Goal: Task Accomplishment & Management: Use online tool/utility

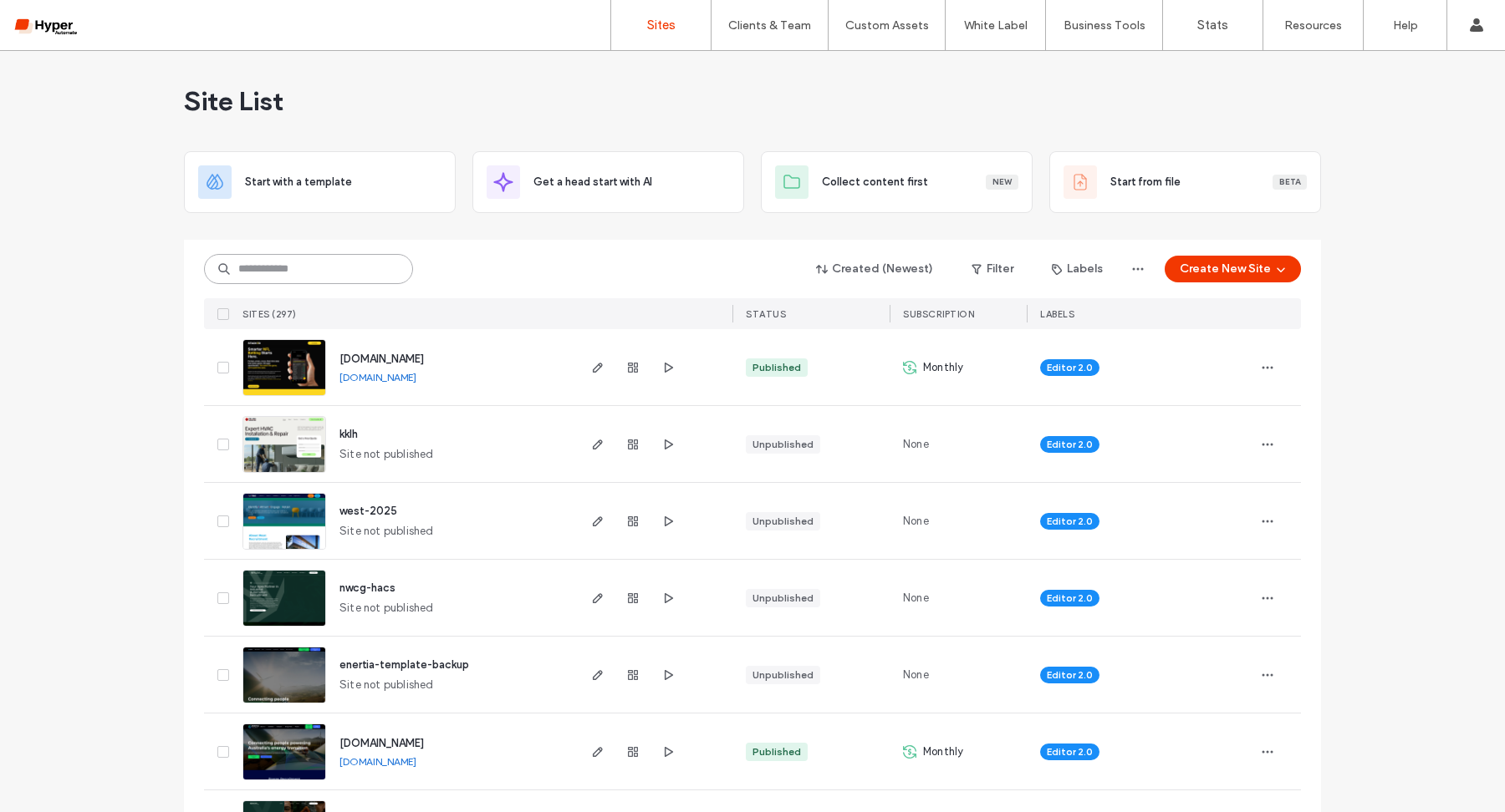
click at [322, 272] on input at bounding box center [309, 269] width 209 height 30
type input "******"
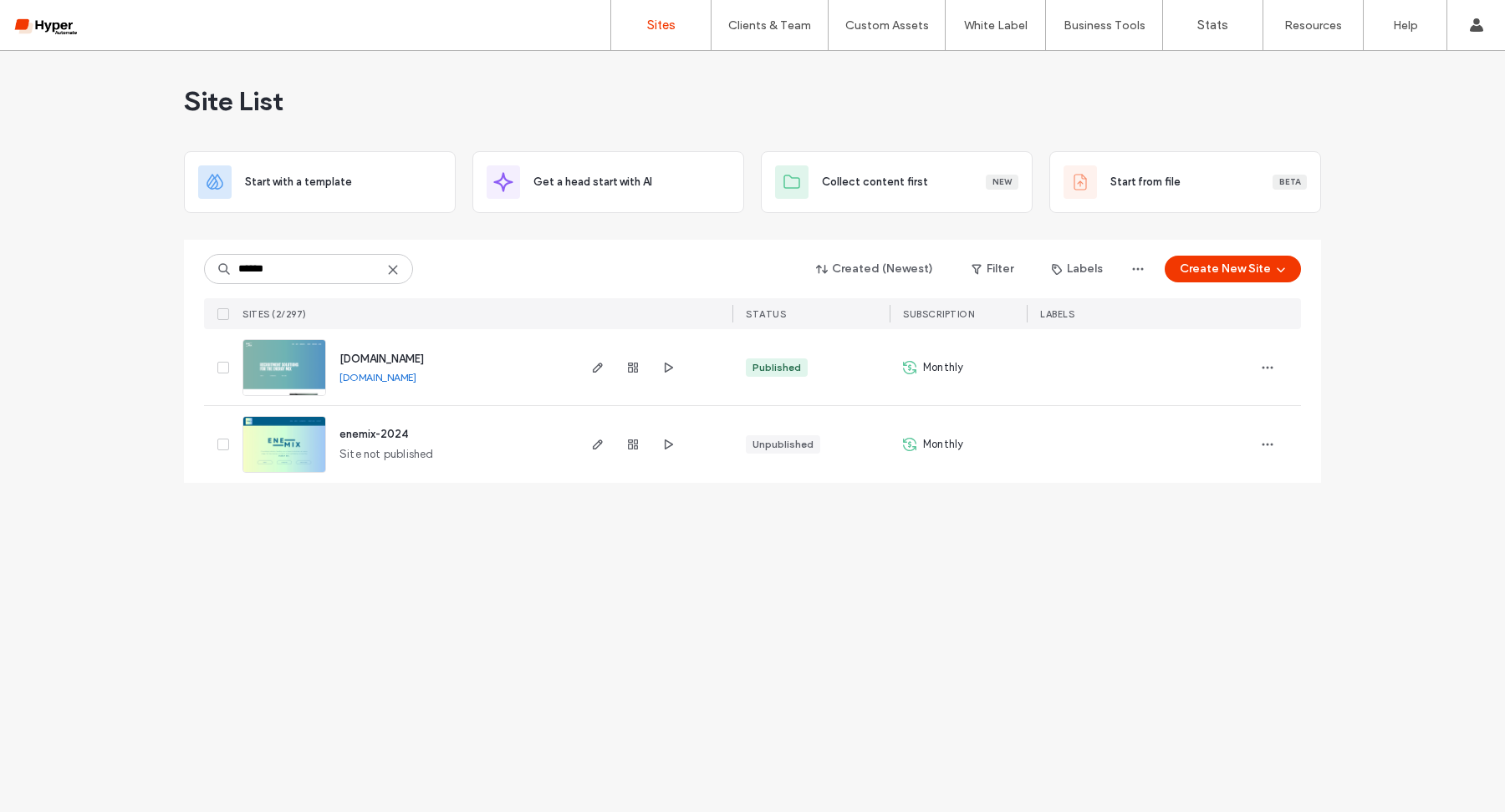
click at [393, 366] on div "[DOMAIN_NAME] [DOMAIN_NAME]" at bounding box center [450, 367] width 249 height 76
click at [417, 362] on span "[DOMAIN_NAME]" at bounding box center [381, 359] width 85 height 13
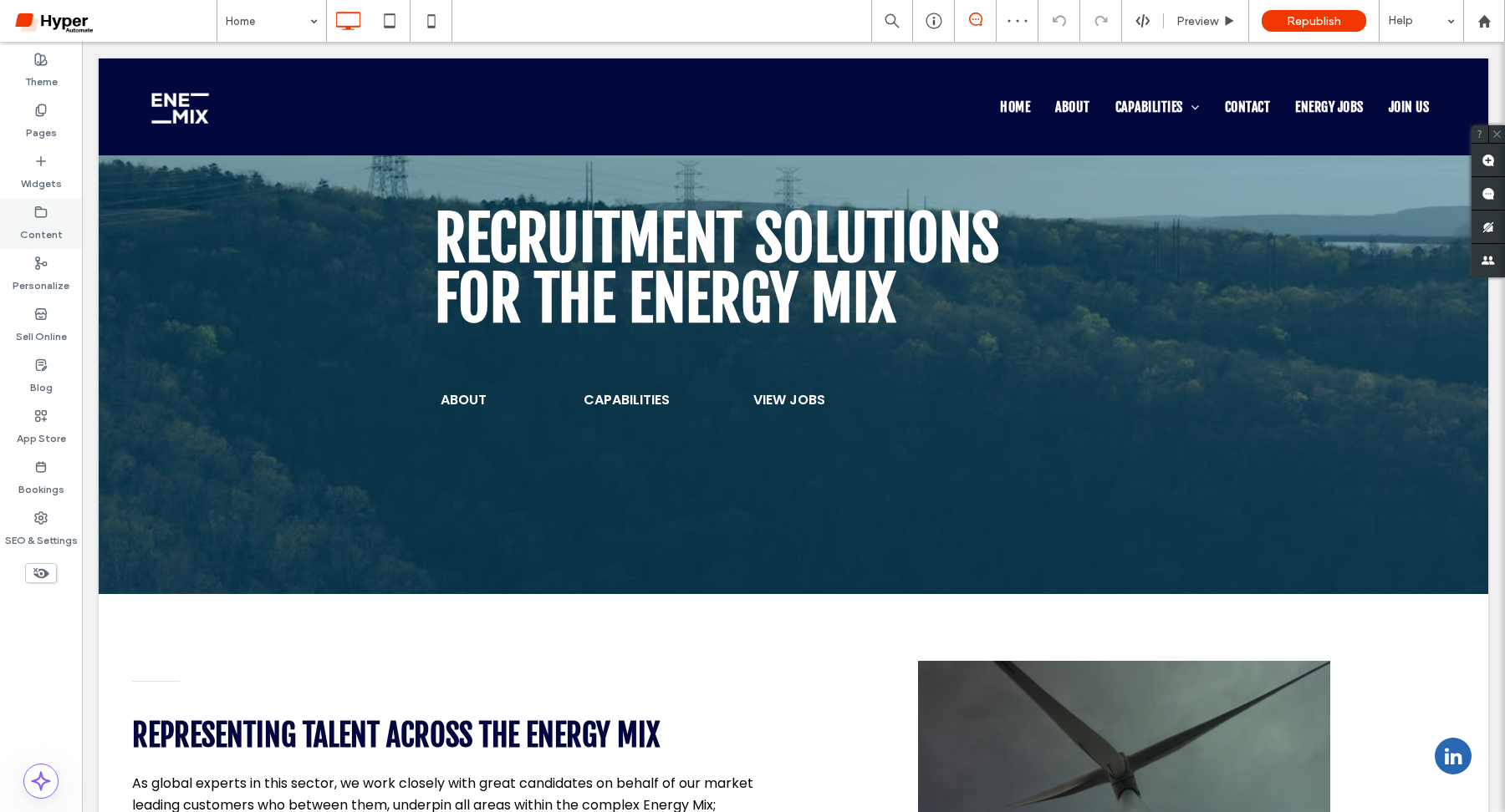
click at [50, 230] on label "Content" at bounding box center [41, 230] width 43 height 23
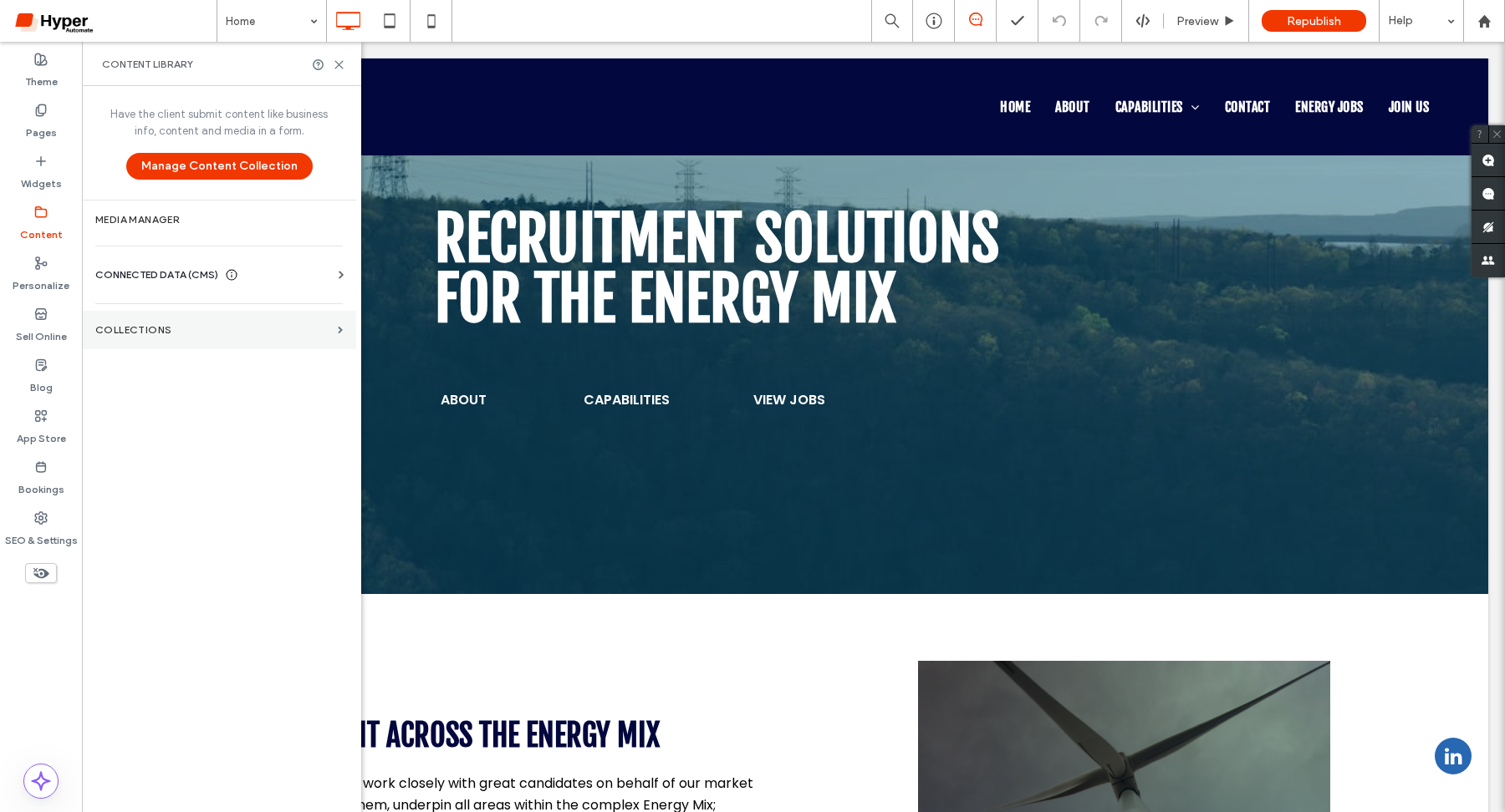
click at [143, 325] on label "Collections" at bounding box center [213, 330] width 236 height 12
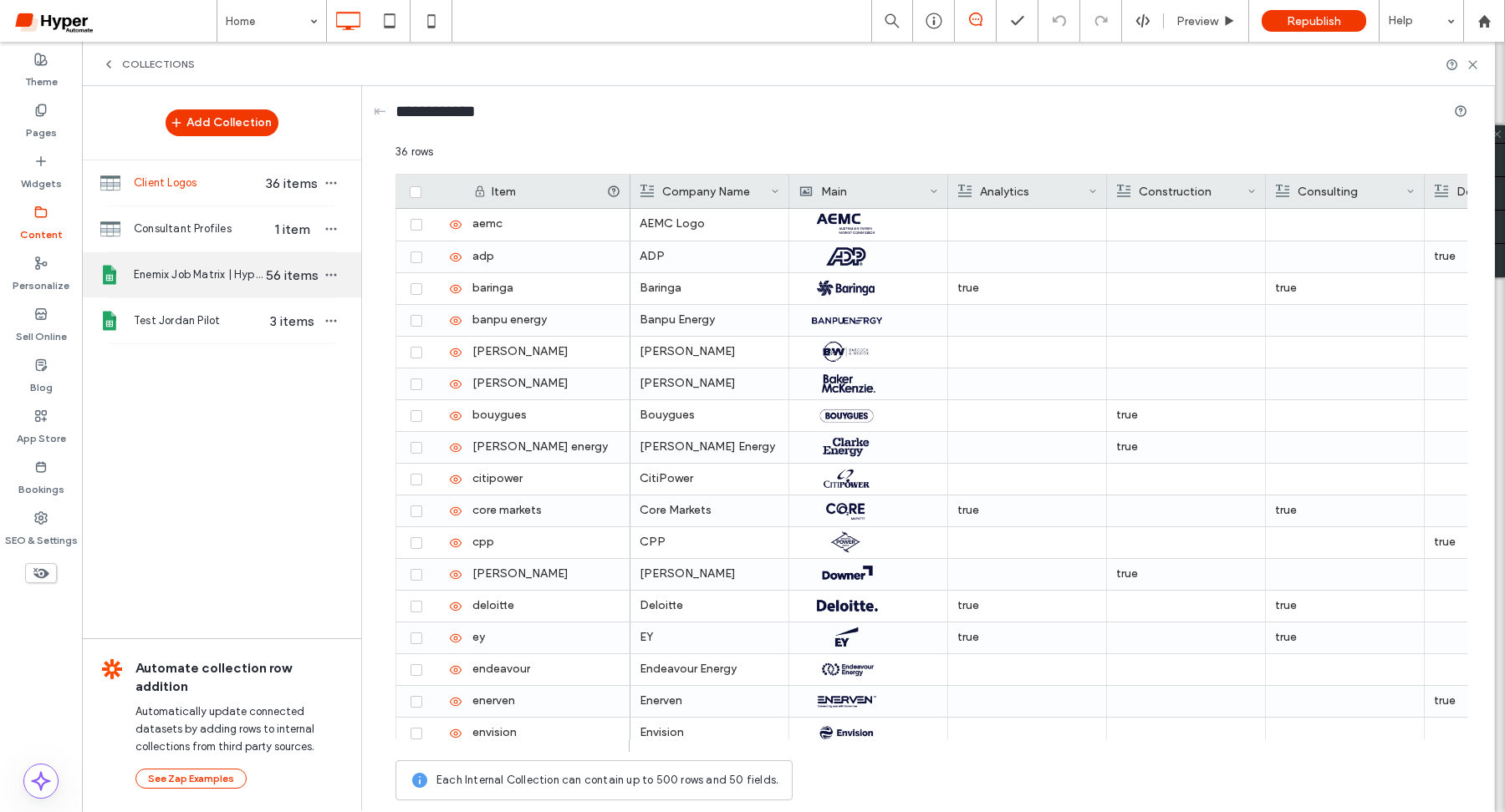
click at [182, 279] on span "Enemix Job Matrix | Hyper Automate" at bounding box center [198, 275] width 129 height 17
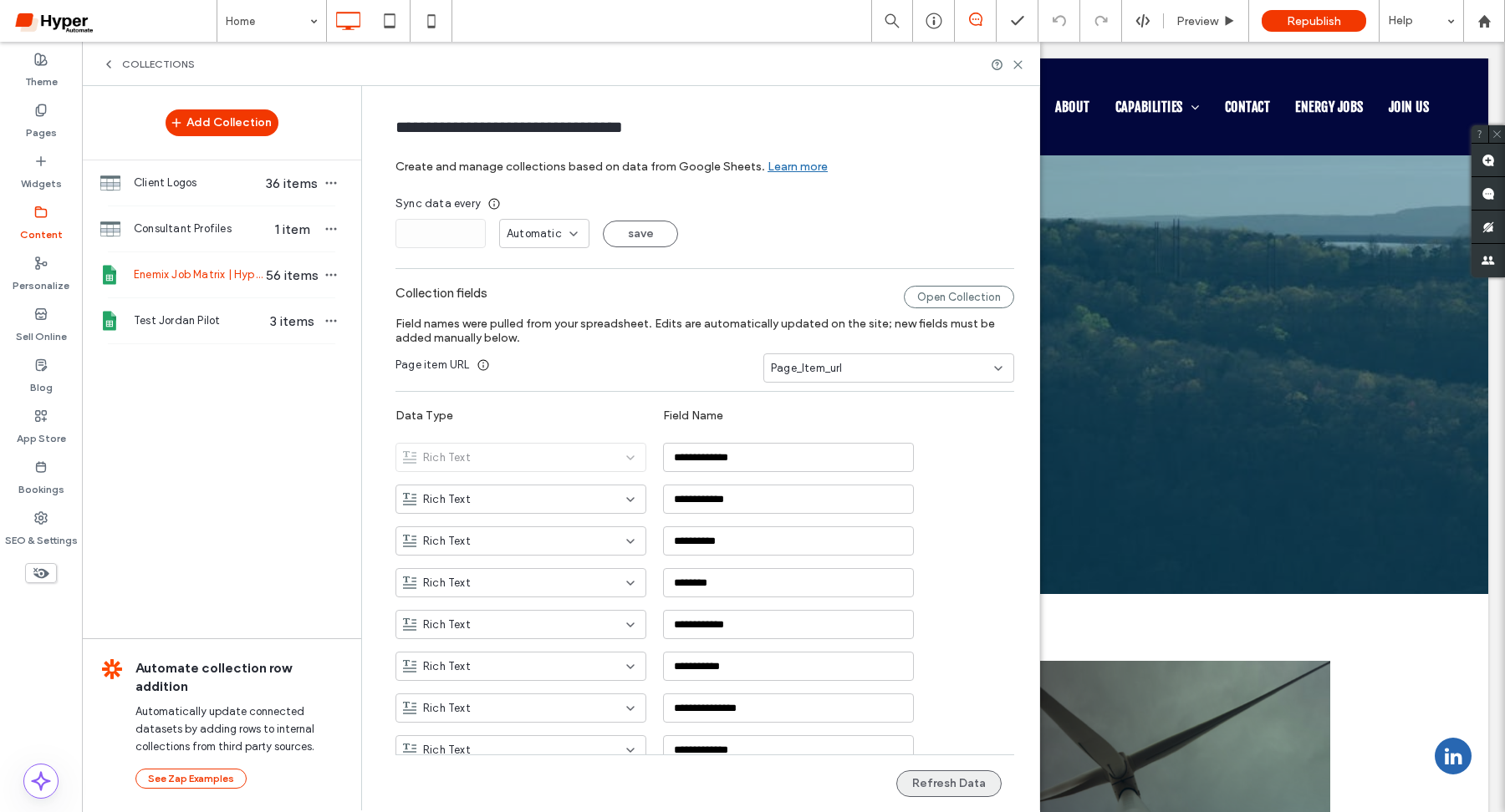
click at [936, 777] on button "Refresh Data" at bounding box center [949, 783] width 105 height 27
click at [1316, 19] on span "Republish" at bounding box center [1313, 21] width 54 height 15
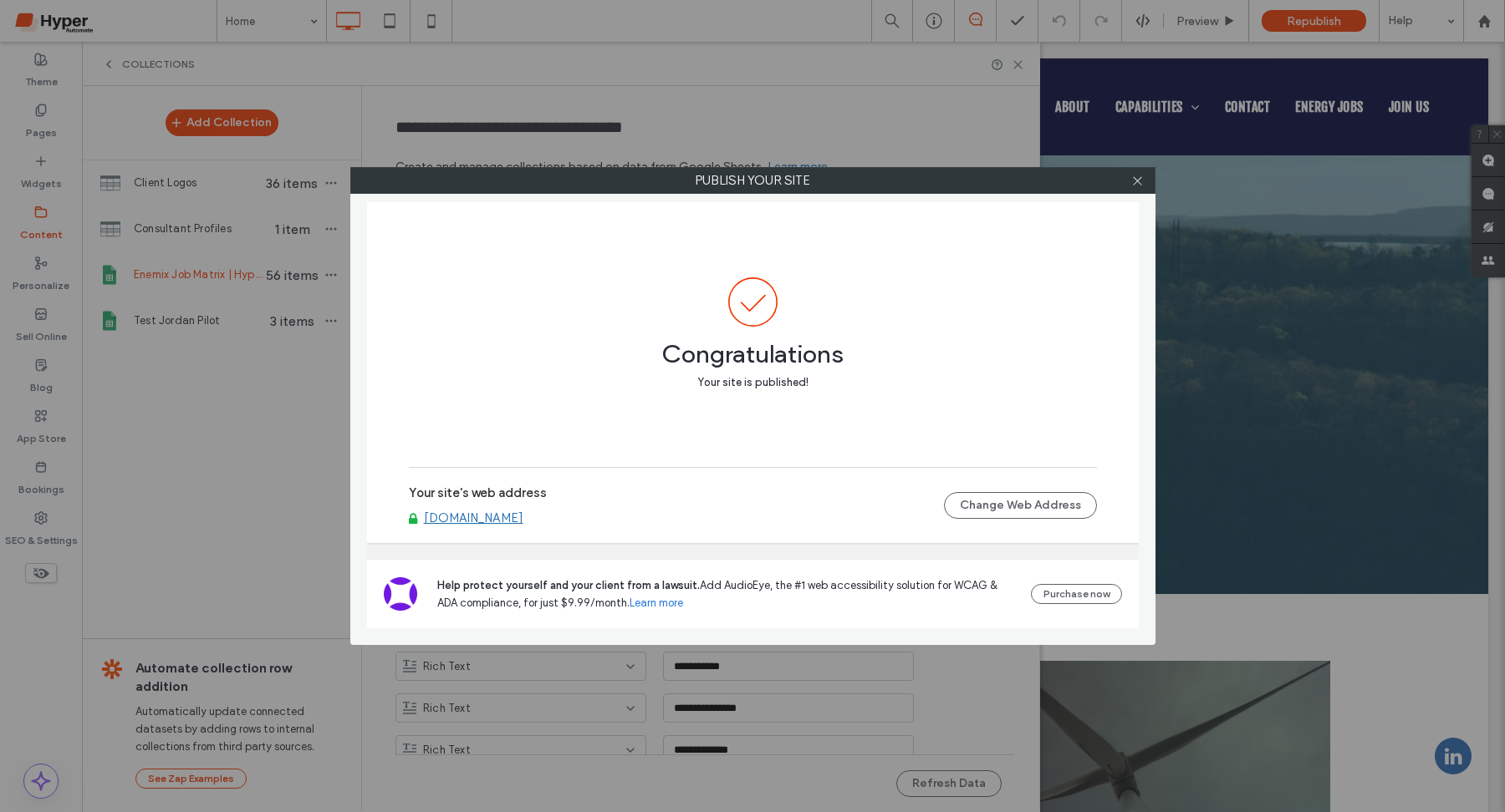
click at [524, 523] on link "[DOMAIN_NAME]" at bounding box center [474, 518] width 99 height 15
